Goal: Information Seeking & Learning: Learn about a topic

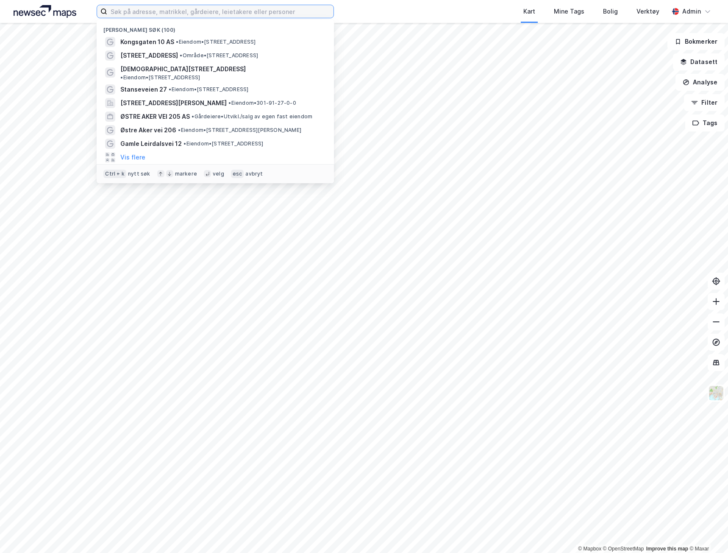
click at [151, 12] on input at bounding box center [220, 11] width 226 height 13
paste input "Bekkedroga 16"
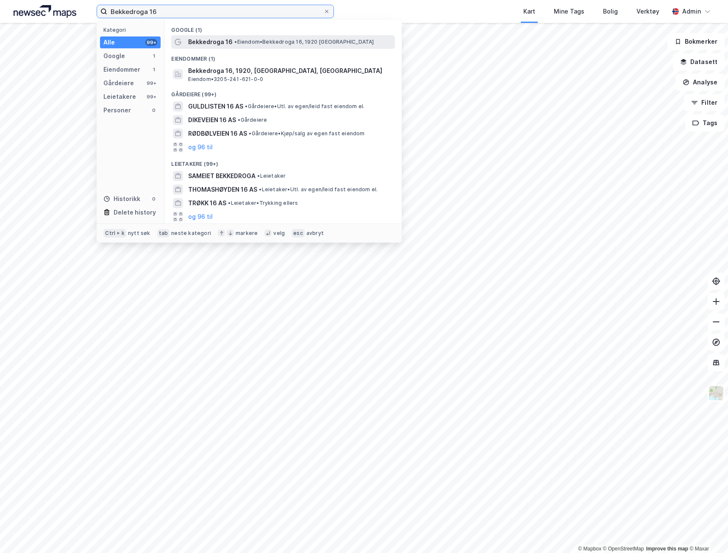
type input "Bekkedroga 16"
click at [275, 45] on span "• Eiendom • Bekkedroga 16, 1920 [GEOGRAPHIC_DATA]" at bounding box center [303, 42] width 139 height 7
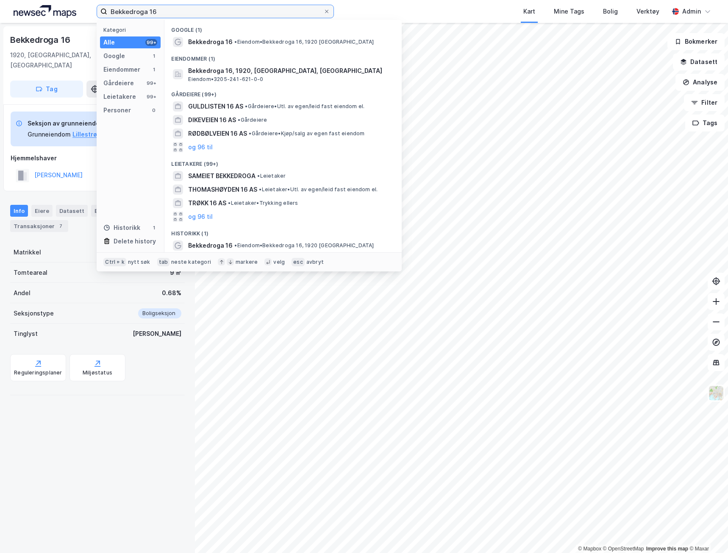
click at [186, 11] on input "Bekkedroga 16" at bounding box center [215, 11] width 216 height 13
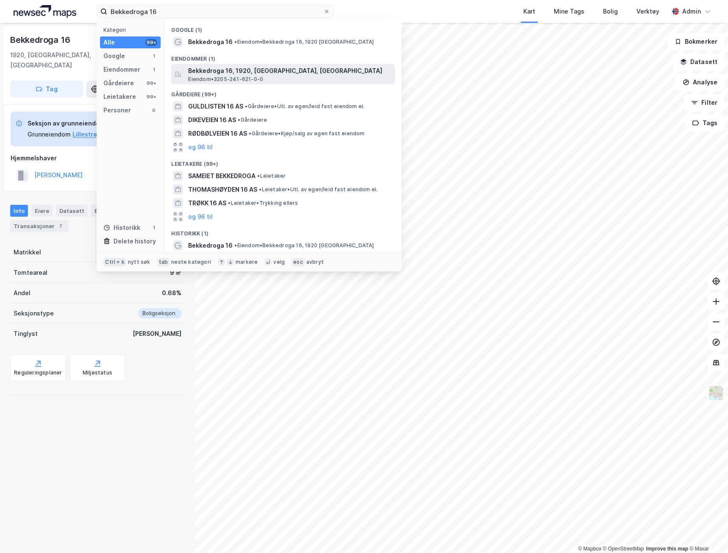
click at [200, 74] on span "Bekkedroga 16, 1920, [GEOGRAPHIC_DATA], [GEOGRAPHIC_DATA]" at bounding box center [289, 71] width 203 height 10
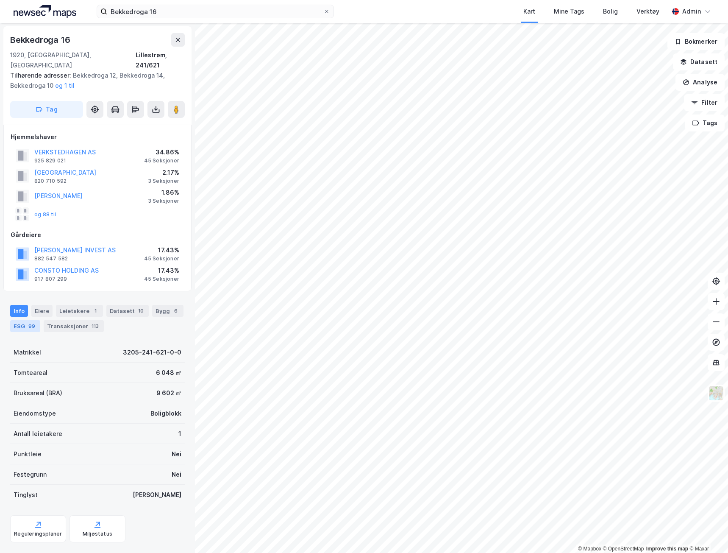
click at [15, 320] on div "ESG 99" at bounding box center [25, 326] width 30 height 12
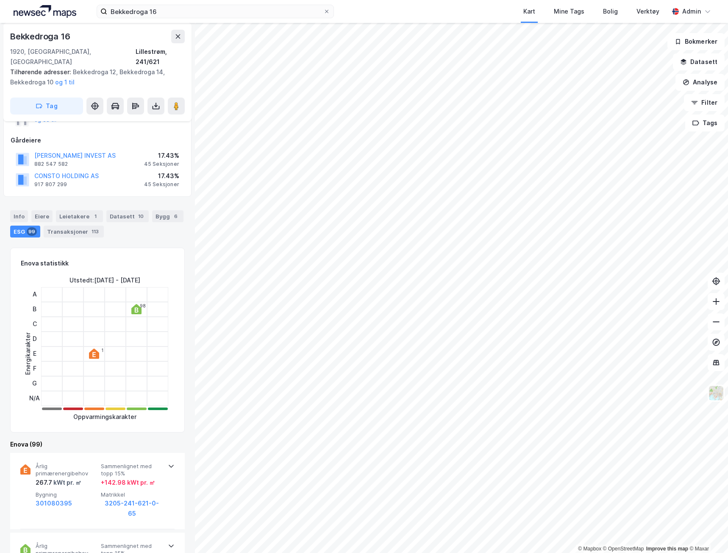
scroll to position [169, 0]
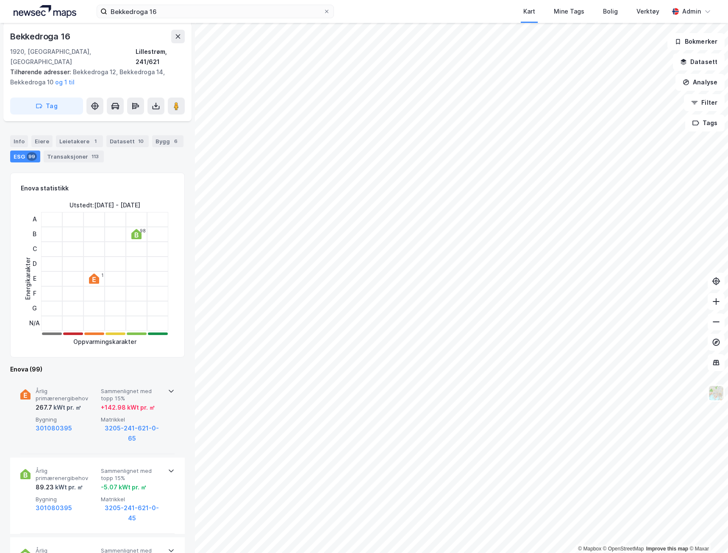
click at [81, 423] on div "301080395" at bounding box center [67, 428] width 62 height 10
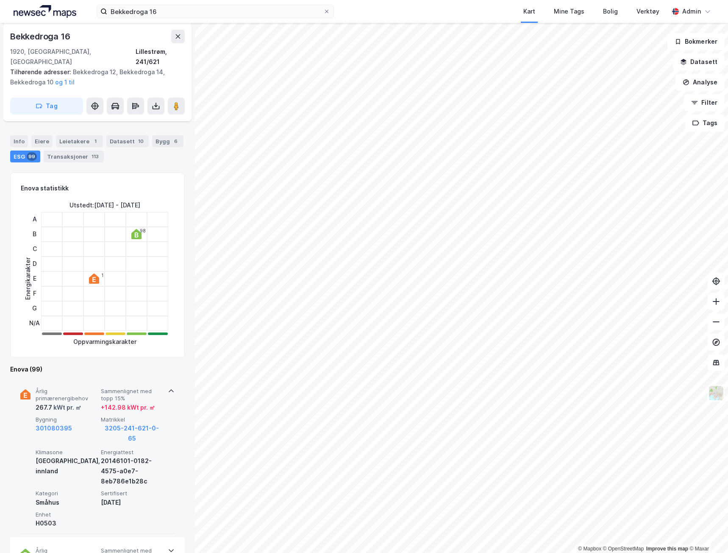
click at [83, 423] on div "301080395" at bounding box center [67, 428] width 62 height 10
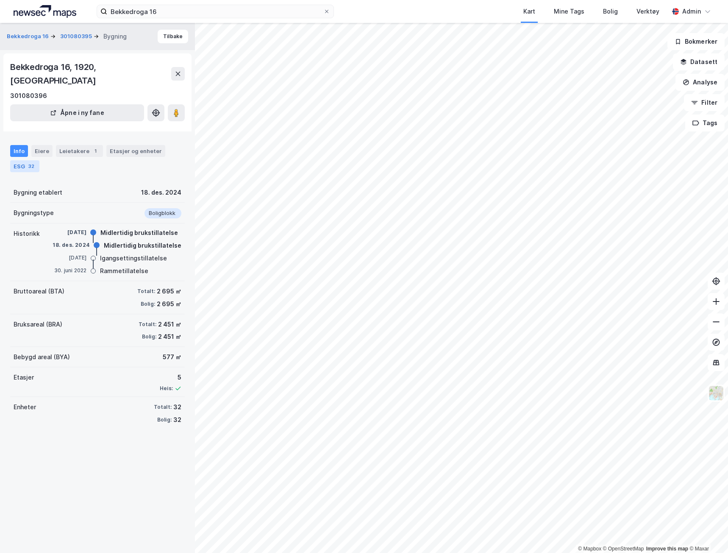
click at [24, 160] on div "ESG 32" at bounding box center [24, 166] width 29 height 12
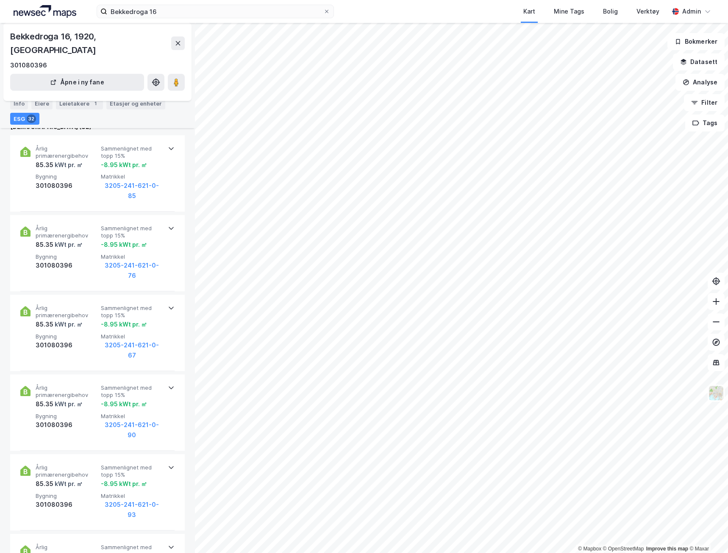
scroll to position [225, 0]
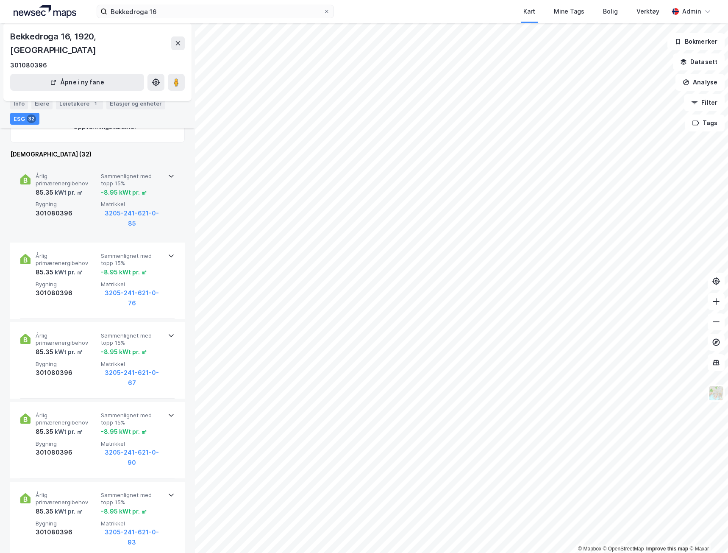
click at [152, 172] on span "Sammenlignet med topp 15%" at bounding box center [132, 179] width 62 height 15
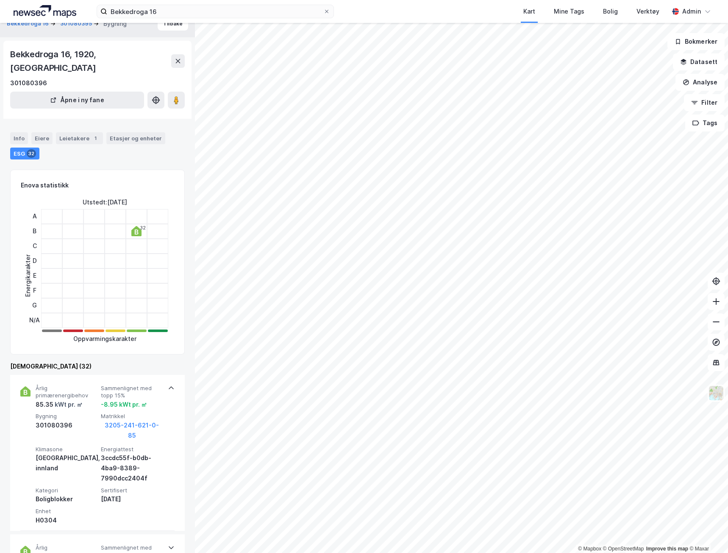
scroll to position [0, 0]
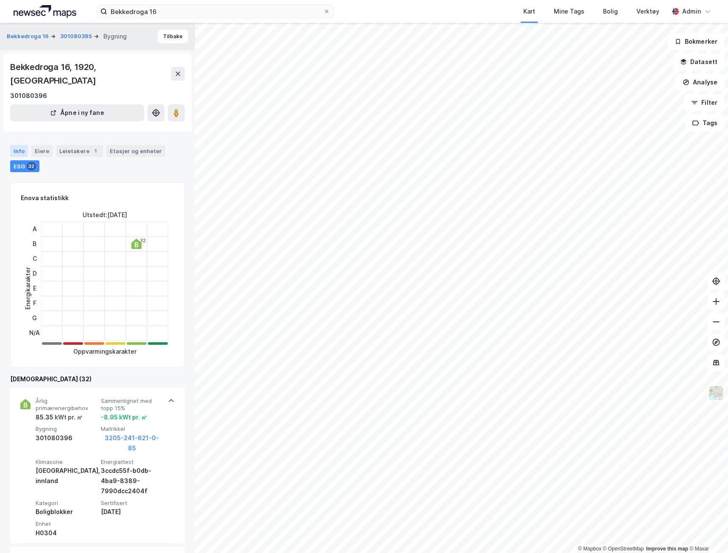
click at [22, 145] on div "Info" at bounding box center [19, 151] width 18 height 12
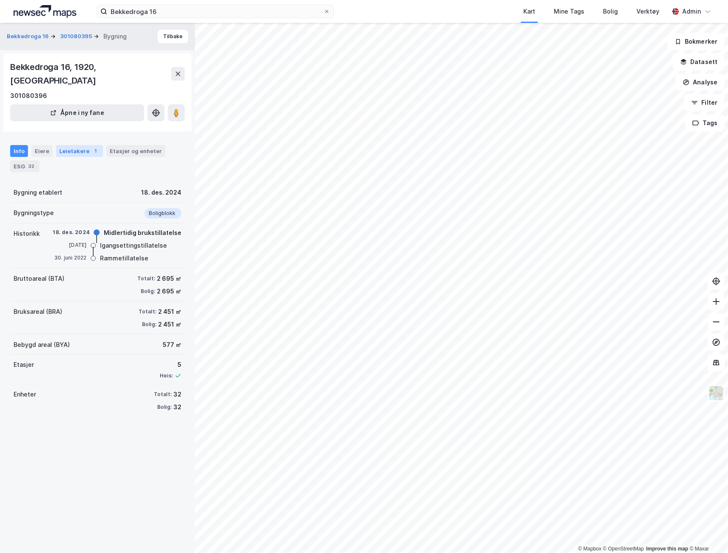
click at [78, 145] on div "Leietakere 1" at bounding box center [79, 151] width 47 height 12
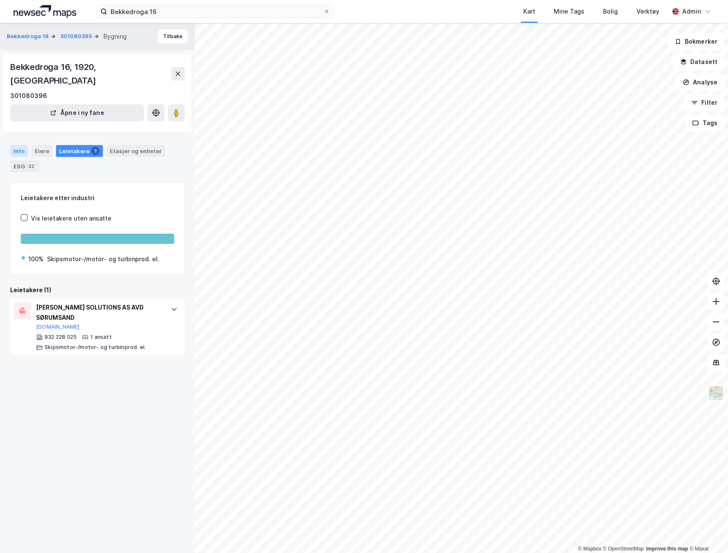
click at [22, 145] on div "Info" at bounding box center [19, 151] width 18 height 12
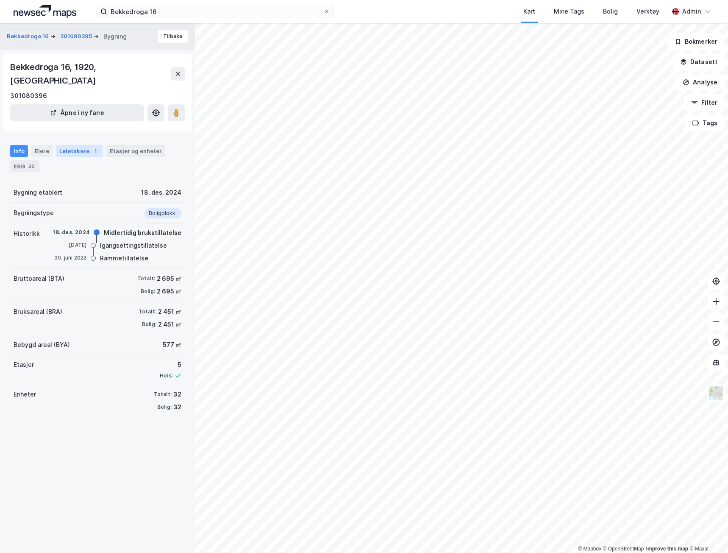
click at [69, 145] on div "Leietakere 1" at bounding box center [79, 151] width 47 height 12
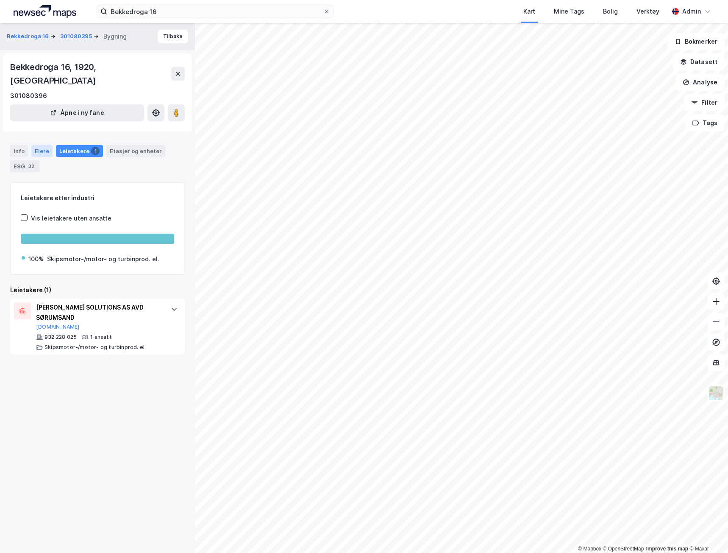
click at [39, 145] on div "Eiere" at bounding box center [41, 151] width 21 height 12
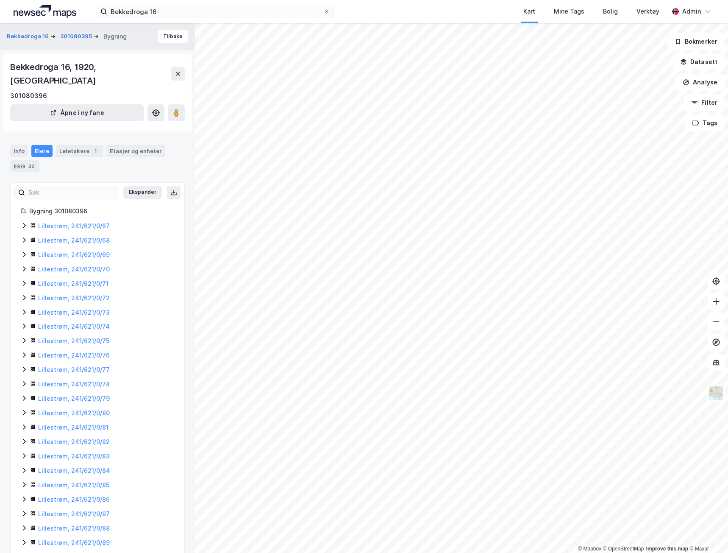
click at [39, 145] on div "Eiere" at bounding box center [41, 151] width 21 height 12
click at [78, 37] on button "301080395" at bounding box center [76, 36] width 33 height 8
click at [20, 145] on div "Info" at bounding box center [19, 151] width 18 height 12
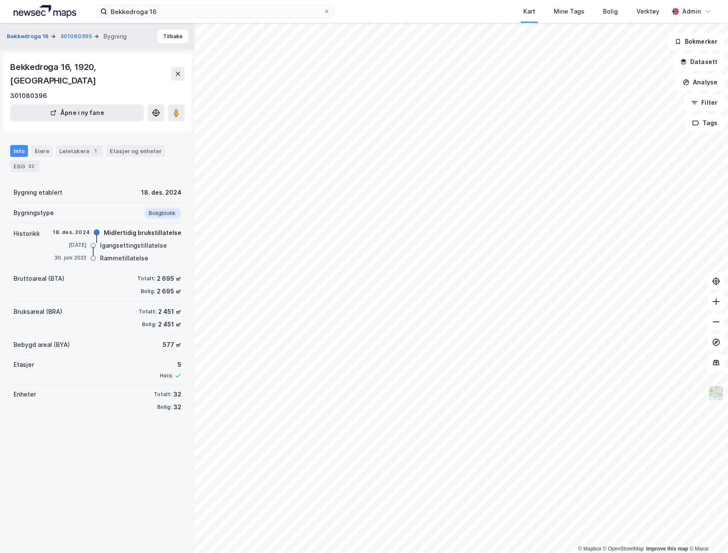
click at [23, 38] on button "Bekkedroga 16" at bounding box center [29, 36] width 44 height 8
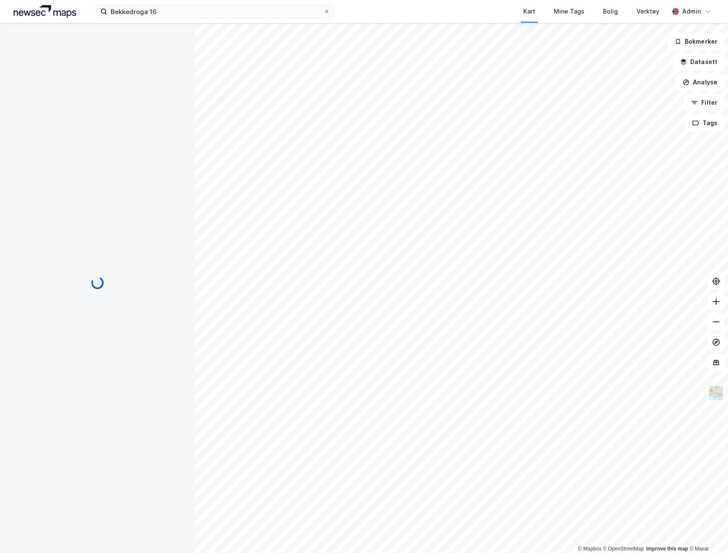
scroll to position [0, 0]
